Goal: Task Accomplishment & Management: Use online tool/utility

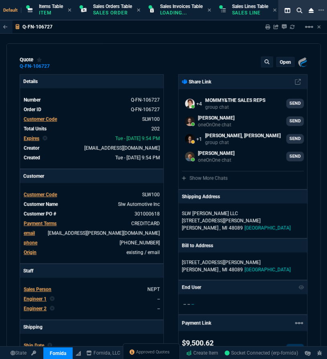
scroll to position [219, 0]
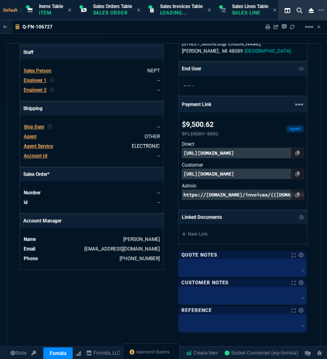
select select "32: [PERSON_NAME]"
click at [154, 356] on link "Approved Quotes" at bounding box center [150, 352] width 40 height 7
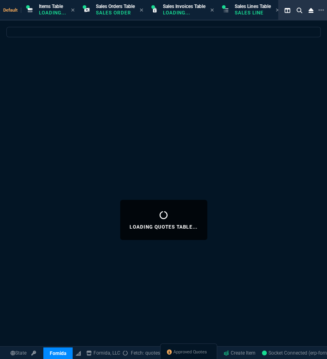
select select
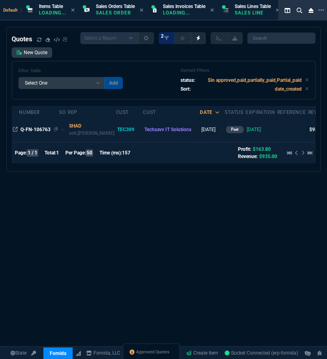
click at [36, 132] on span "Q-FN-106763" at bounding box center [35, 130] width 30 height 6
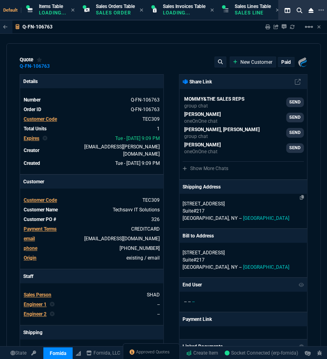
type input "22"
type input "204"
type input "1178.09"
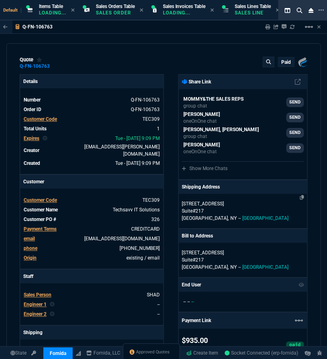
type input "21"
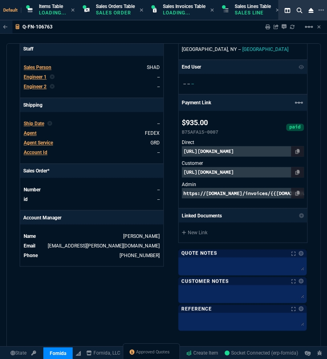
scroll to position [409, 0]
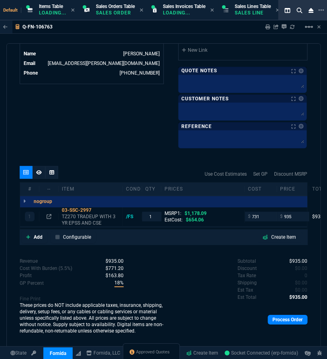
click at [294, 323] on div "Process Order" at bounding box center [236, 319] width 144 height 16
click at [292, 322] on link "Process Order" at bounding box center [288, 320] width 40 height 10
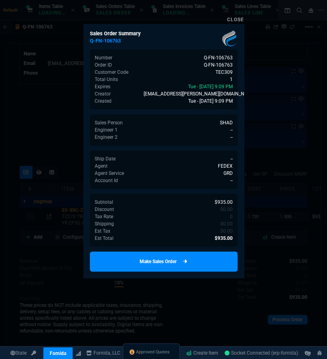
click at [173, 268] on link "Make Sales Order" at bounding box center [164, 261] width 148 height 20
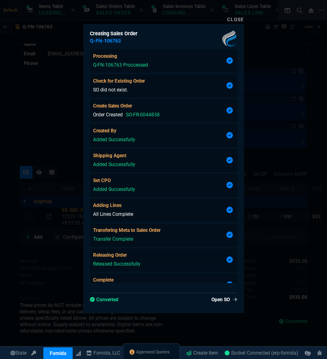
type input "22"
type input "204"
type input "21"
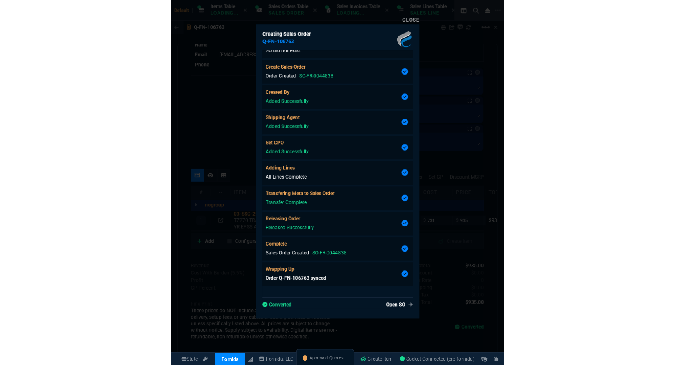
scroll to position [400, 0]
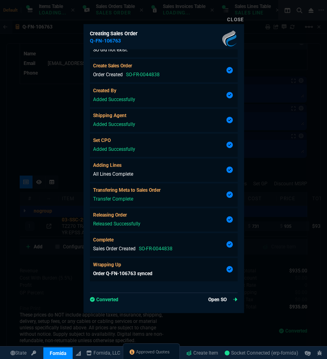
click at [214, 298] on link "Open SO" at bounding box center [222, 299] width 29 height 7
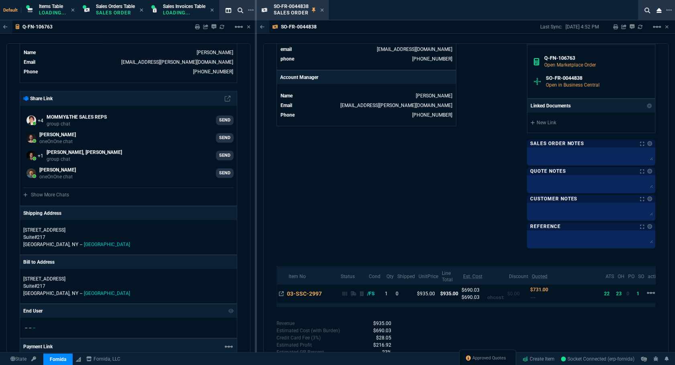
scroll to position [442, 0]
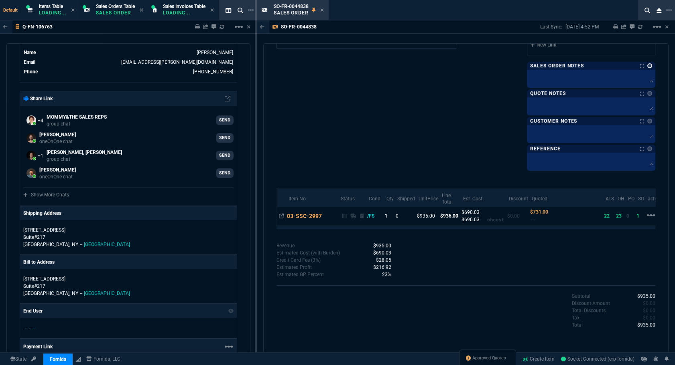
click at [326, 66] on link at bounding box center [649, 65] width 5 height 5
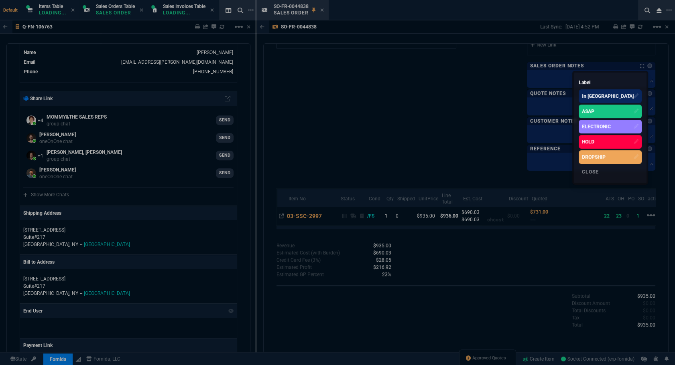
click at [326, 110] on div "ASAP" at bounding box center [588, 111] width 12 height 7
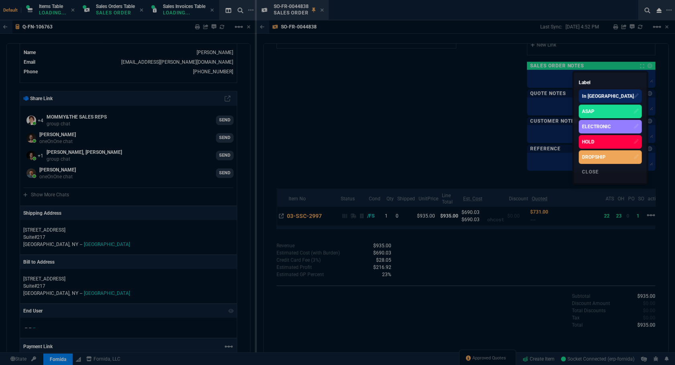
click at [326, 117] on div at bounding box center [337, 182] width 675 height 365
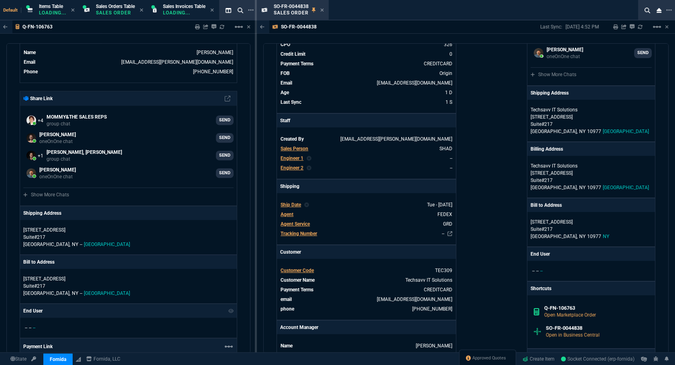
scroll to position [0, 0]
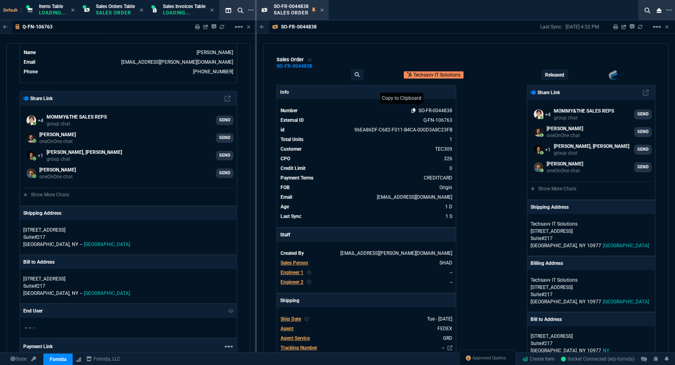
click at [326, 112] on icon at bounding box center [413, 110] width 4 height 5
